Goal: Find specific page/section: Find specific page/section

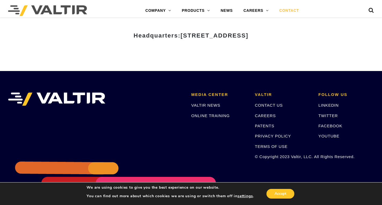
scroll to position [739, 0]
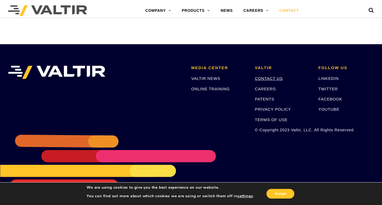
click at [269, 77] on link "CONTACT US" at bounding box center [269, 78] width 28 height 5
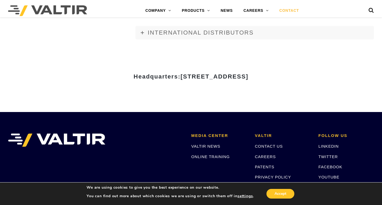
scroll to position [739, 0]
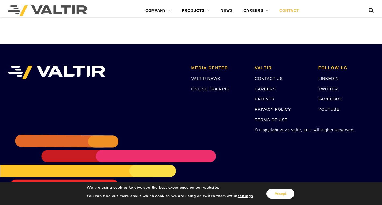
click at [281, 195] on button "Accept" at bounding box center [281, 194] width 28 height 10
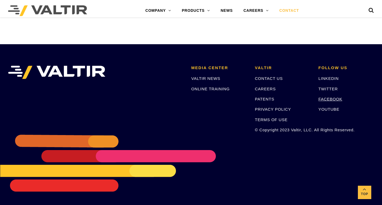
click at [332, 101] on link "FACEBOOK" at bounding box center [331, 99] width 24 height 5
click at [265, 92] on p "CAREERS" at bounding box center [283, 89] width 56 height 6
click at [265, 89] on link "CAREERS" at bounding box center [265, 89] width 21 height 5
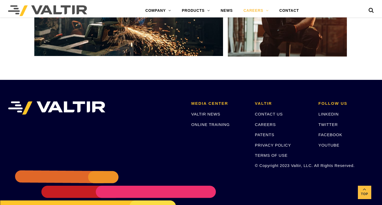
scroll to position [1029, 0]
